Goal: Task Accomplishment & Management: Complete application form

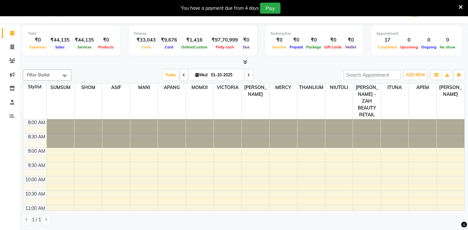
scroll to position [273, 0]
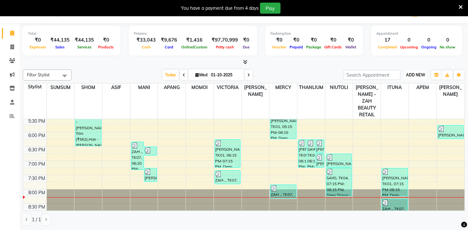
click at [420, 75] on span "ADD NEW" at bounding box center [415, 74] width 19 height 5
click at [390, 95] on link "Add Invoice" at bounding box center [400, 95] width 51 height 8
select select "service"
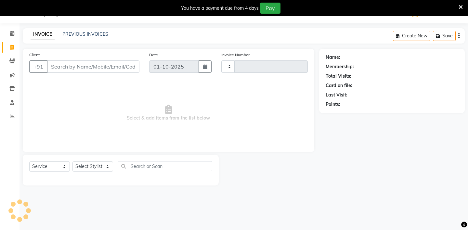
type input "1058"
select select "5613"
type input "8001904199"
click at [128, 65] on span "Add Client" at bounding box center [123, 66] width 26 height 6
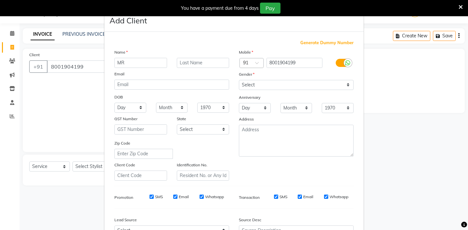
type input "MR"
click at [184, 62] on input "text" at bounding box center [203, 63] width 53 height 10
type input "BIHAY"
click at [253, 85] on select "Select [DEMOGRAPHIC_DATA] [DEMOGRAPHIC_DATA] Other Prefer Not To Say" at bounding box center [296, 85] width 115 height 10
select select "[DEMOGRAPHIC_DATA]"
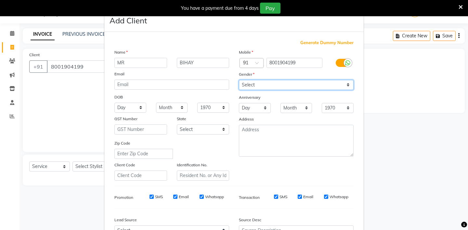
scroll to position [70, 0]
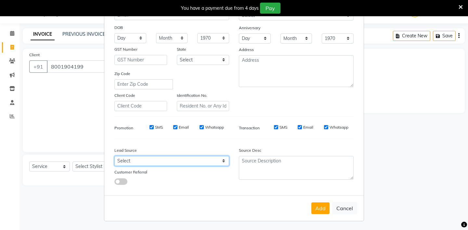
click at [182, 161] on select "Select Walk-in Referral Internet Friend Word of Mouth Advertisement Facebook Ju…" at bounding box center [171, 161] width 115 height 10
select select "36148"
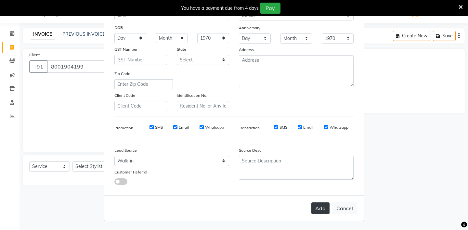
click at [320, 206] on button "Add" at bounding box center [320, 208] width 18 height 12
type input "80******99"
select select
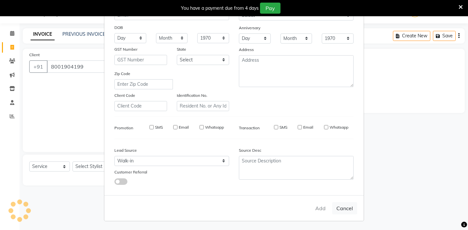
select select
checkbox input "false"
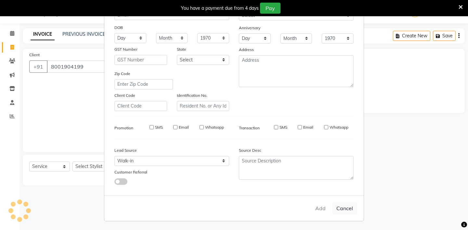
checkbox input "false"
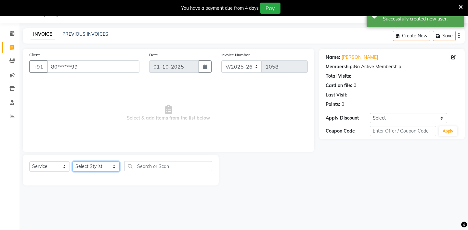
click at [99, 167] on select "Select Stylist [PERSON_NAME] - ZAH BEAUTY RETAIL APANG APEM ASIF ITUNA MANI MER…" at bounding box center [95, 167] width 47 height 10
select select "38269"
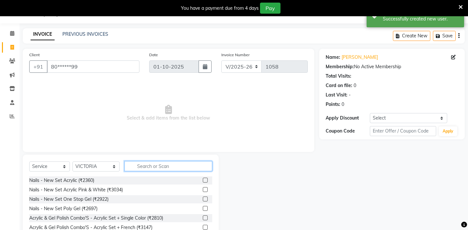
click at [140, 166] on input "text" at bounding box center [168, 166] width 88 height 10
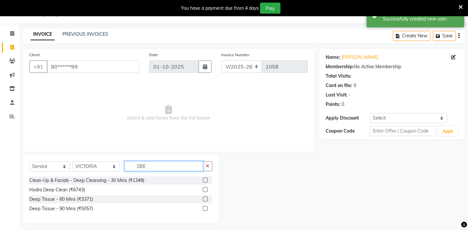
type input "DEE"
click at [203, 198] on label at bounding box center [205, 199] width 5 height 5
click at [203, 198] on input "checkbox" at bounding box center [205, 199] width 4 height 4
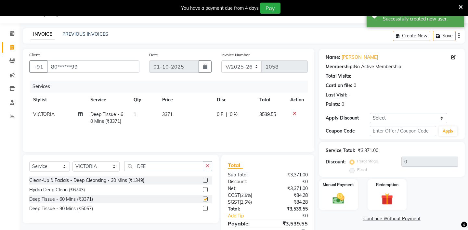
checkbox input "false"
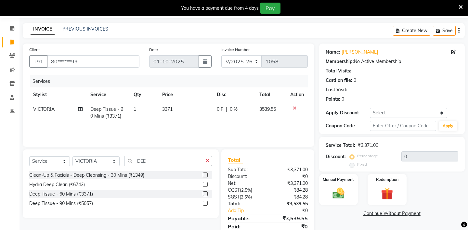
scroll to position [46, 0]
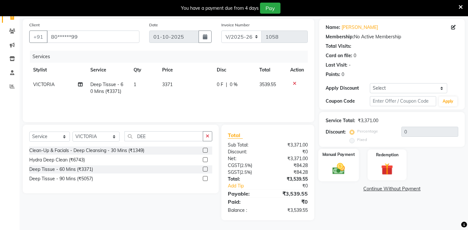
click at [336, 153] on div "Manual Payment" at bounding box center [338, 165] width 40 height 32
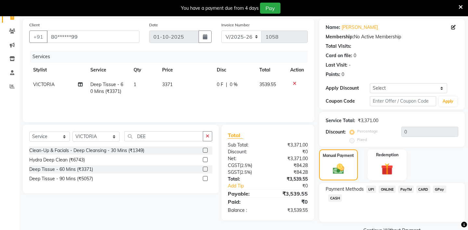
click at [333, 194] on span "CASH" at bounding box center [335, 197] width 14 height 7
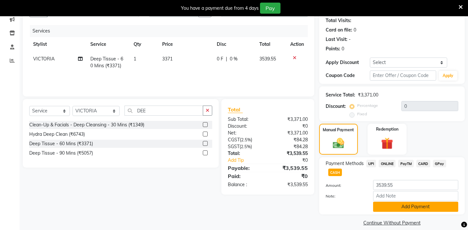
click at [393, 202] on button "Add Payment" at bounding box center [415, 207] width 85 height 10
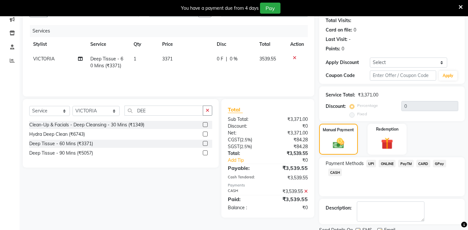
scroll to position [90, 0]
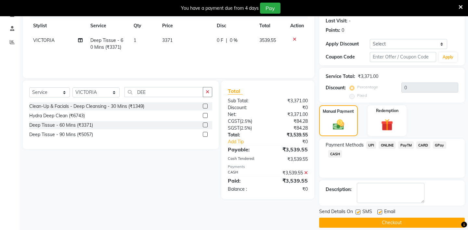
click at [343, 218] on button "Checkout" at bounding box center [392, 223] width 146 height 10
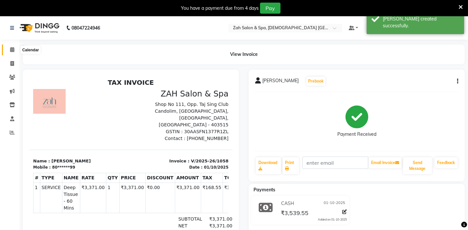
click at [10, 49] on span at bounding box center [11, 49] width 11 height 7
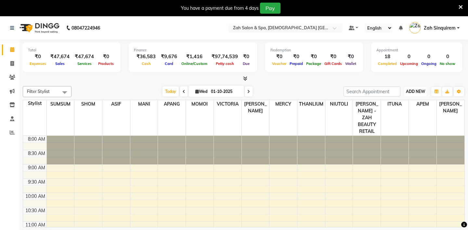
click at [417, 88] on button "ADD NEW Toggle Dropdown" at bounding box center [415, 91] width 22 height 9
click at [394, 111] on link "Add Invoice" at bounding box center [400, 112] width 51 height 8
select select "service"
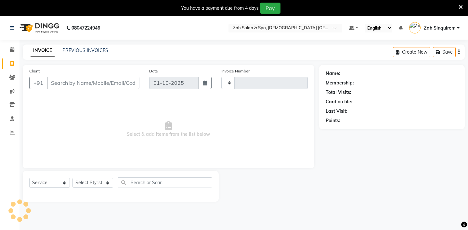
type input "1059"
select select "5613"
type input "8390500011"
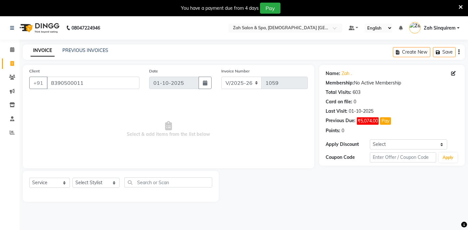
scroll to position [16, 0]
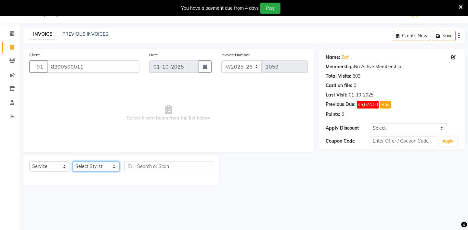
click at [97, 165] on select "Select Stylist [PERSON_NAME] - ZAH BEAUTY RETAIL APANG APEM ASIF ITUNA MANI MER…" at bounding box center [95, 167] width 47 height 10
select select "38262"
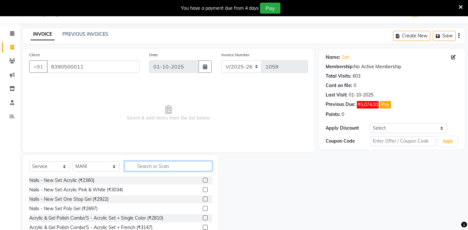
click at [136, 166] on input "text" at bounding box center [168, 166] width 88 height 10
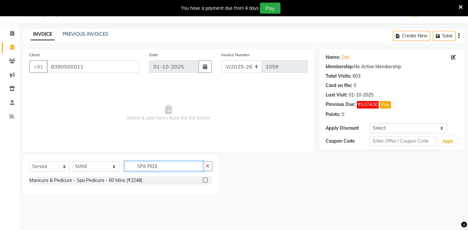
type input "SPA PEDI"
click at [206, 179] on label at bounding box center [205, 180] width 5 height 5
click at [206, 179] on input "checkbox" at bounding box center [205, 180] width 4 height 4
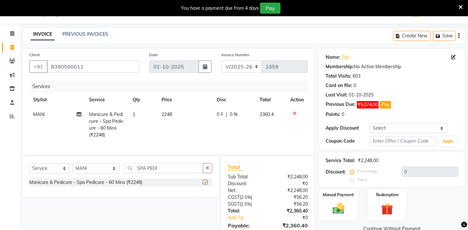
checkbox input "false"
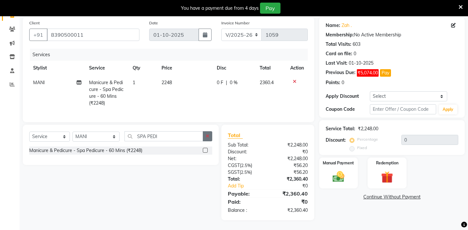
click at [205, 134] on button "button" at bounding box center [207, 136] width 9 height 10
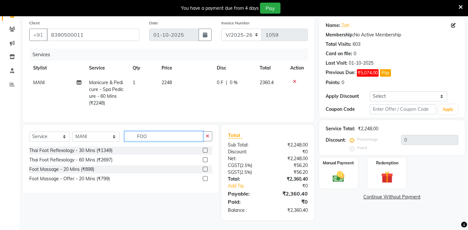
type input "FOO"
click at [204, 149] on label at bounding box center [205, 150] width 5 height 5
click at [204, 149] on input "checkbox" at bounding box center [205, 151] width 4 height 4
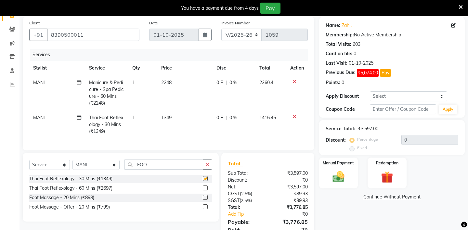
checkbox input "false"
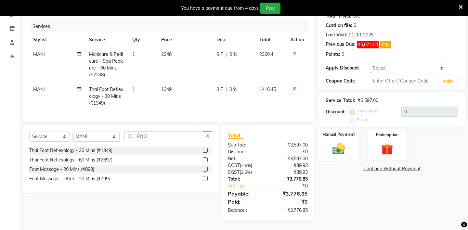
click at [342, 141] on img at bounding box center [338, 148] width 20 height 14
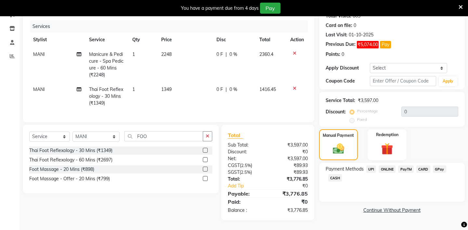
click at [371, 165] on span "UPI" at bounding box center [371, 168] width 10 height 7
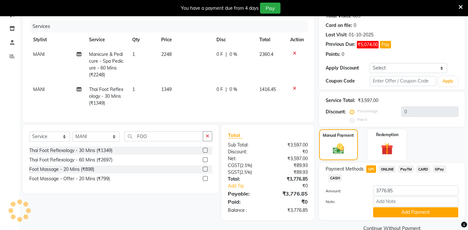
scroll to position [82, 0]
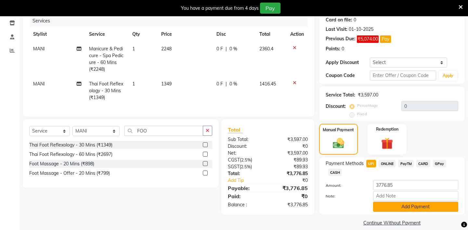
click at [384, 202] on button "Add Payment" at bounding box center [415, 207] width 85 height 10
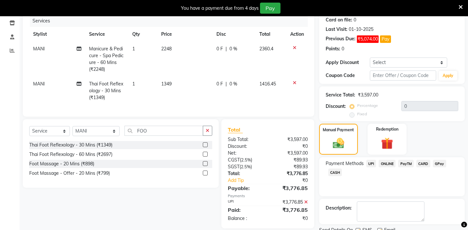
scroll to position [100, 0]
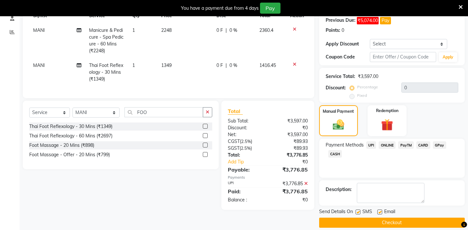
click at [359, 218] on button "Checkout" at bounding box center [392, 223] width 146 height 10
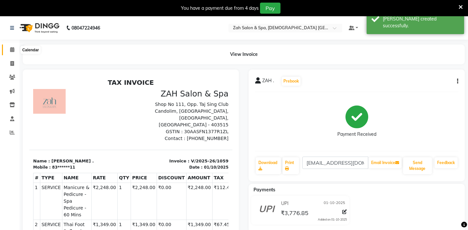
click at [9, 48] on span at bounding box center [11, 49] width 11 height 7
